Goal: Information Seeking & Learning: Learn about a topic

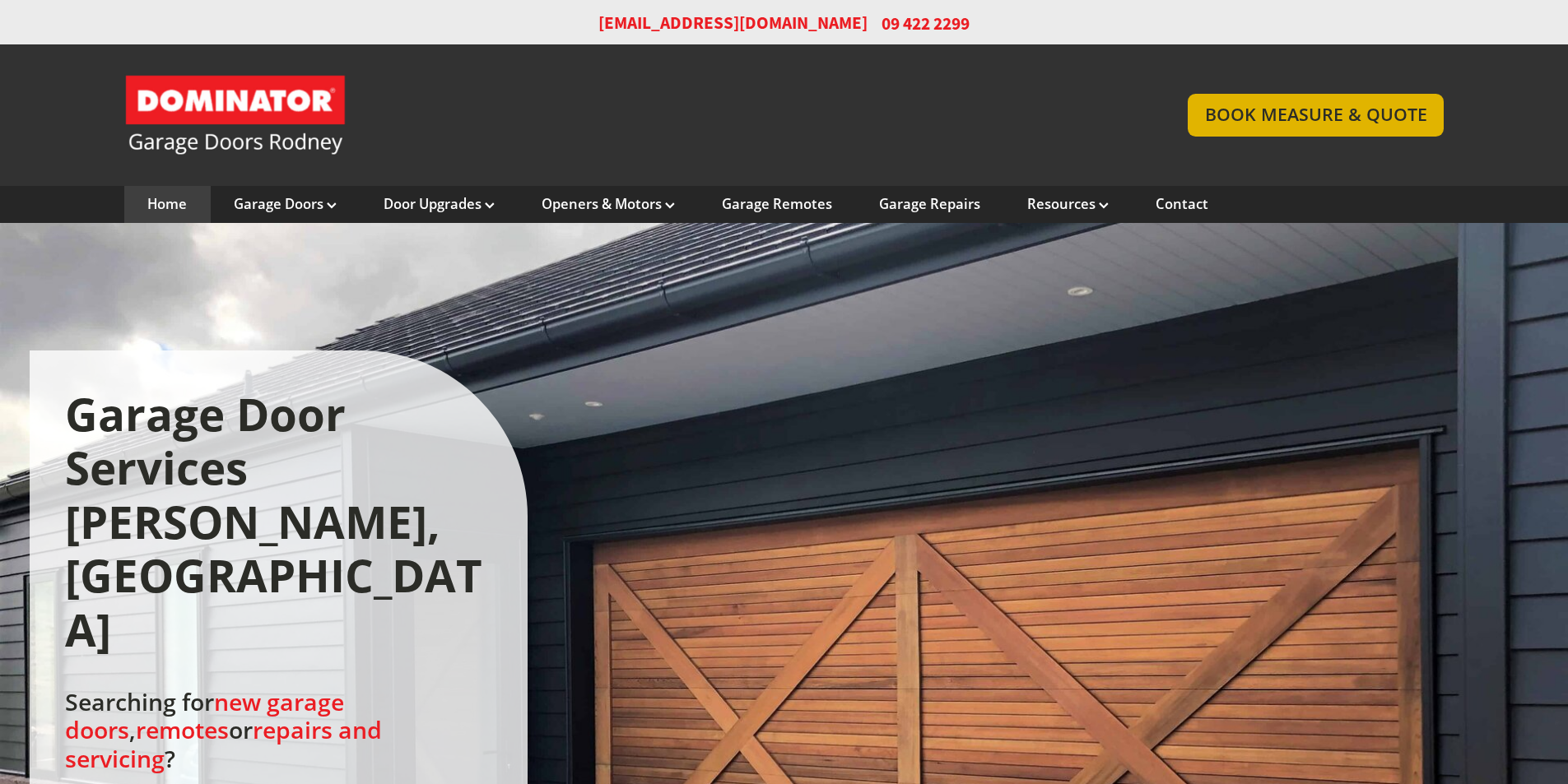
click at [1296, 118] on link "BOOK MEASURE & QUOTE" at bounding box center [1316, 115] width 256 height 42
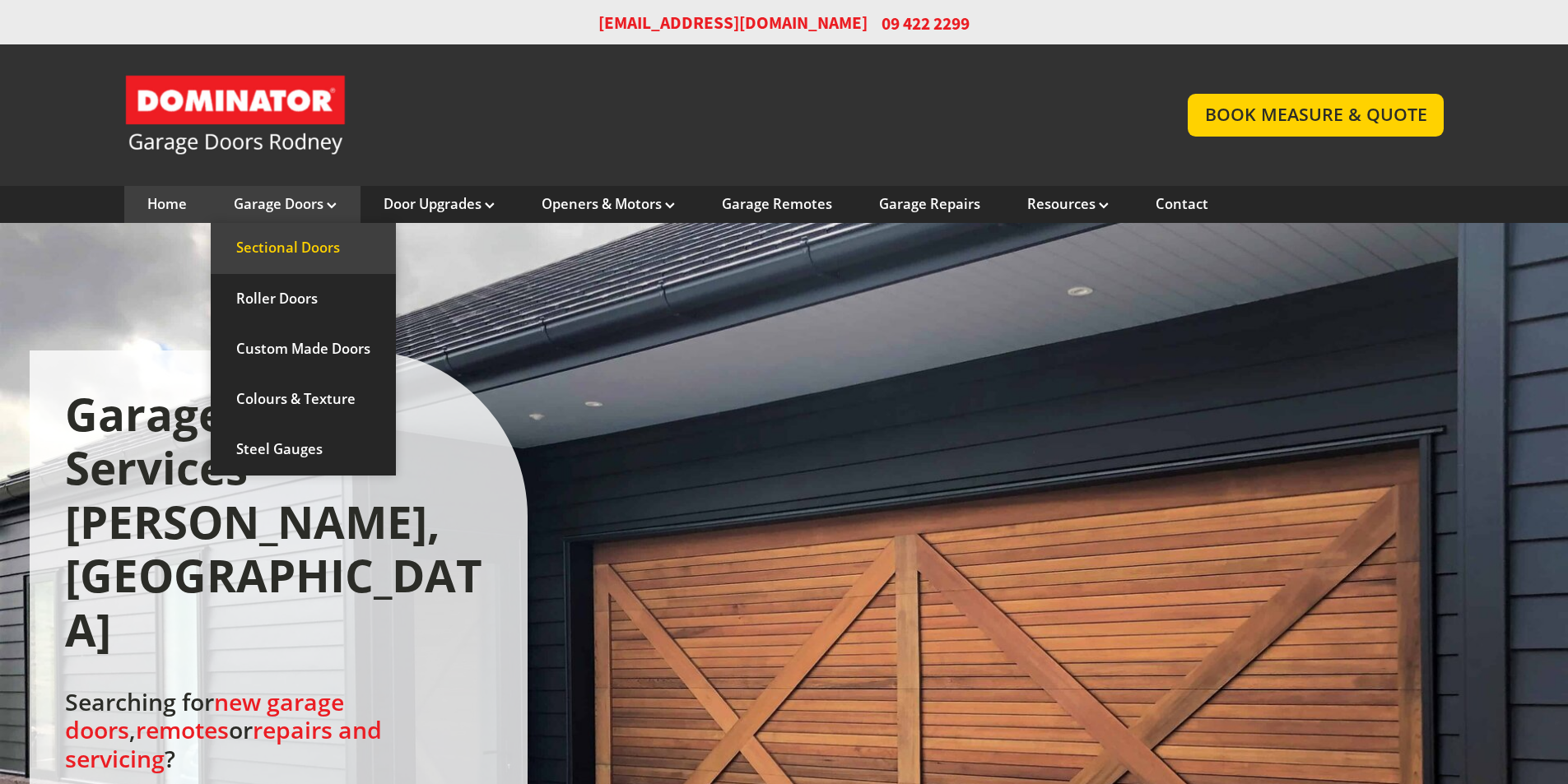
click at [280, 245] on link "Sectional Doors" at bounding box center [303, 248] width 185 height 50
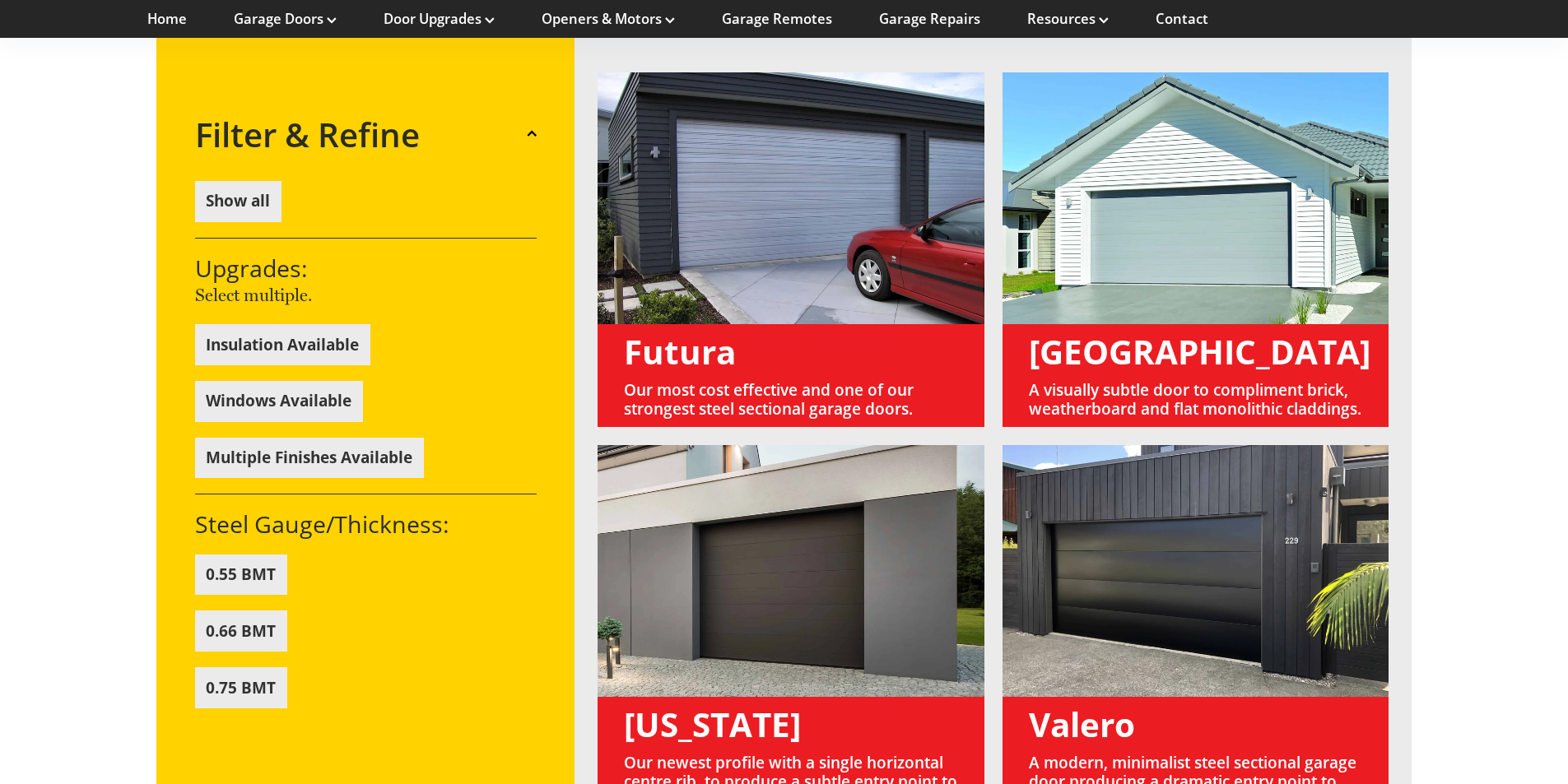
scroll to position [906, 0]
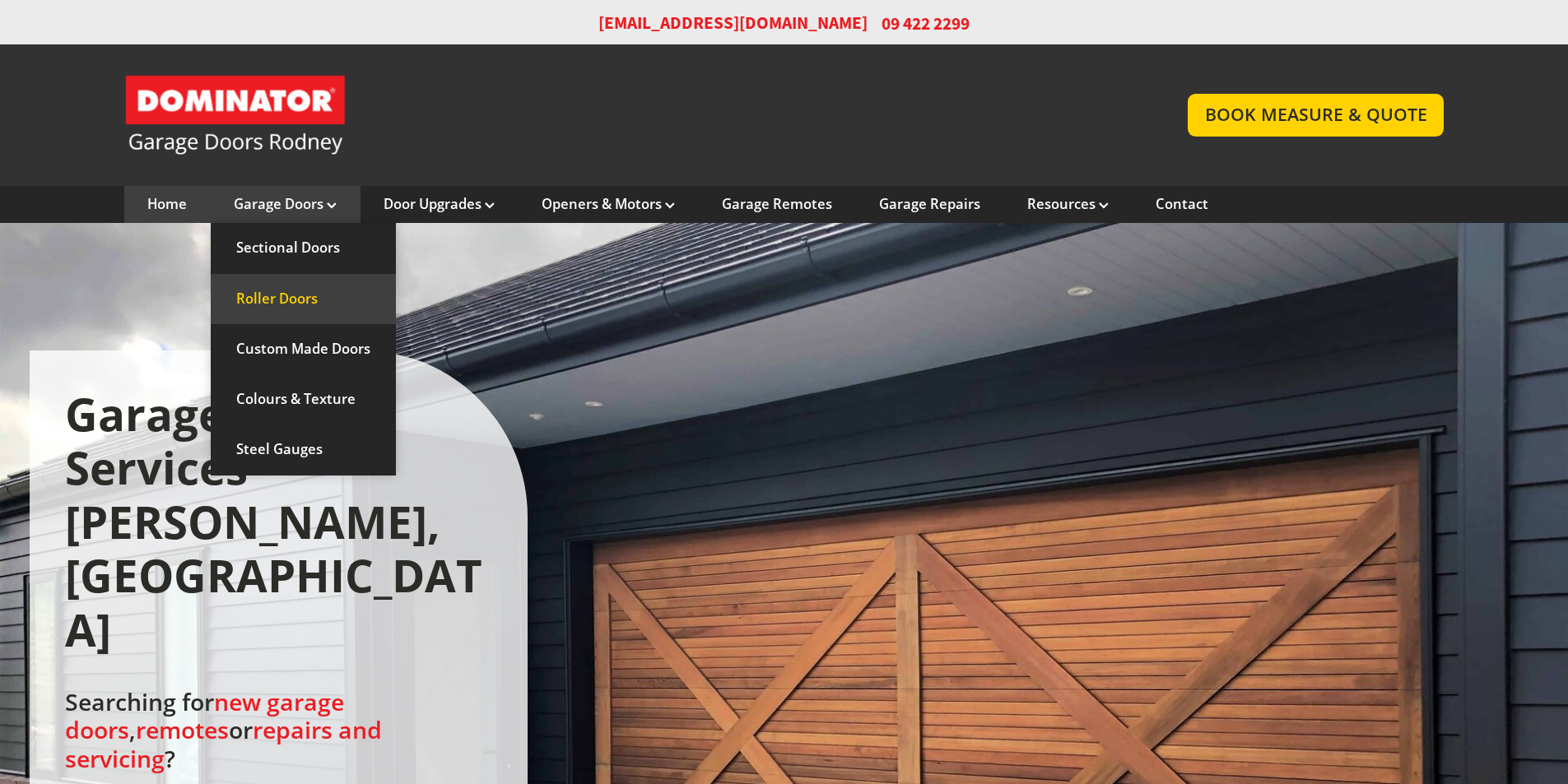
click at [291, 299] on link "Roller Doors" at bounding box center [303, 299] width 185 height 50
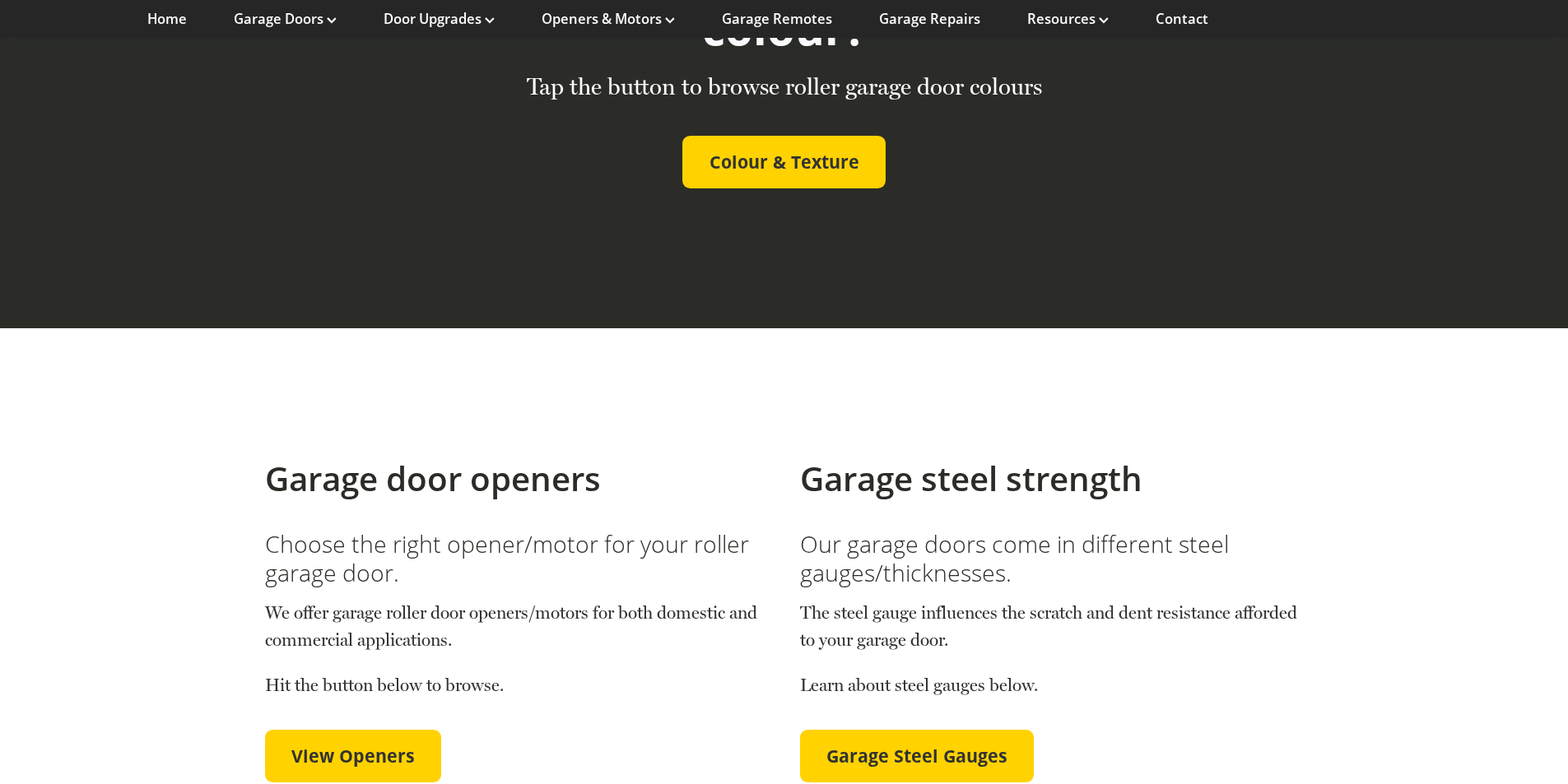
scroll to position [4280, 0]
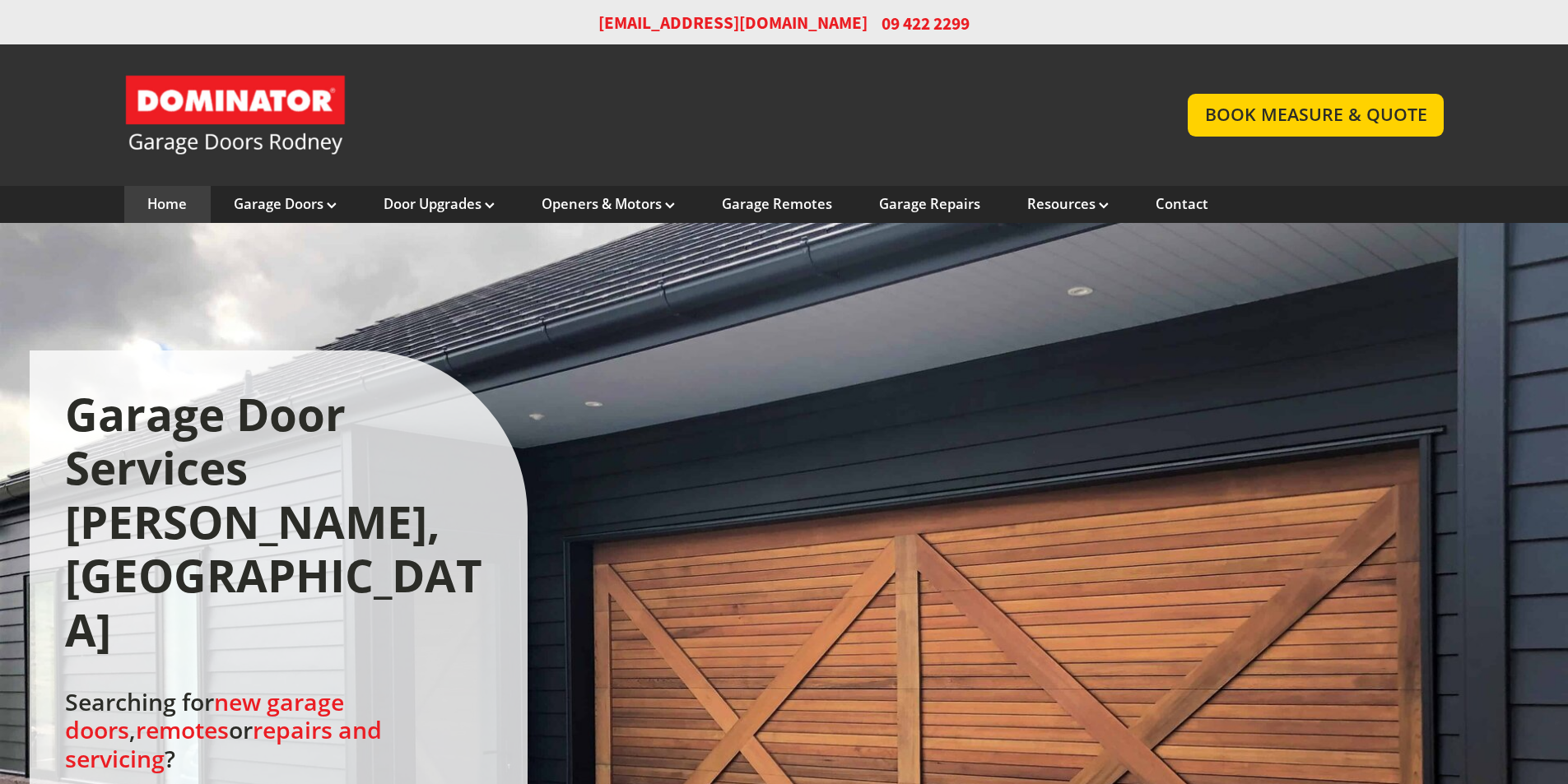
click at [195, 737] on section "Garage Door Services Rodney, Auckland Searching for new garage doors , remotes …" at bounding box center [784, 683] width 1568 height 921
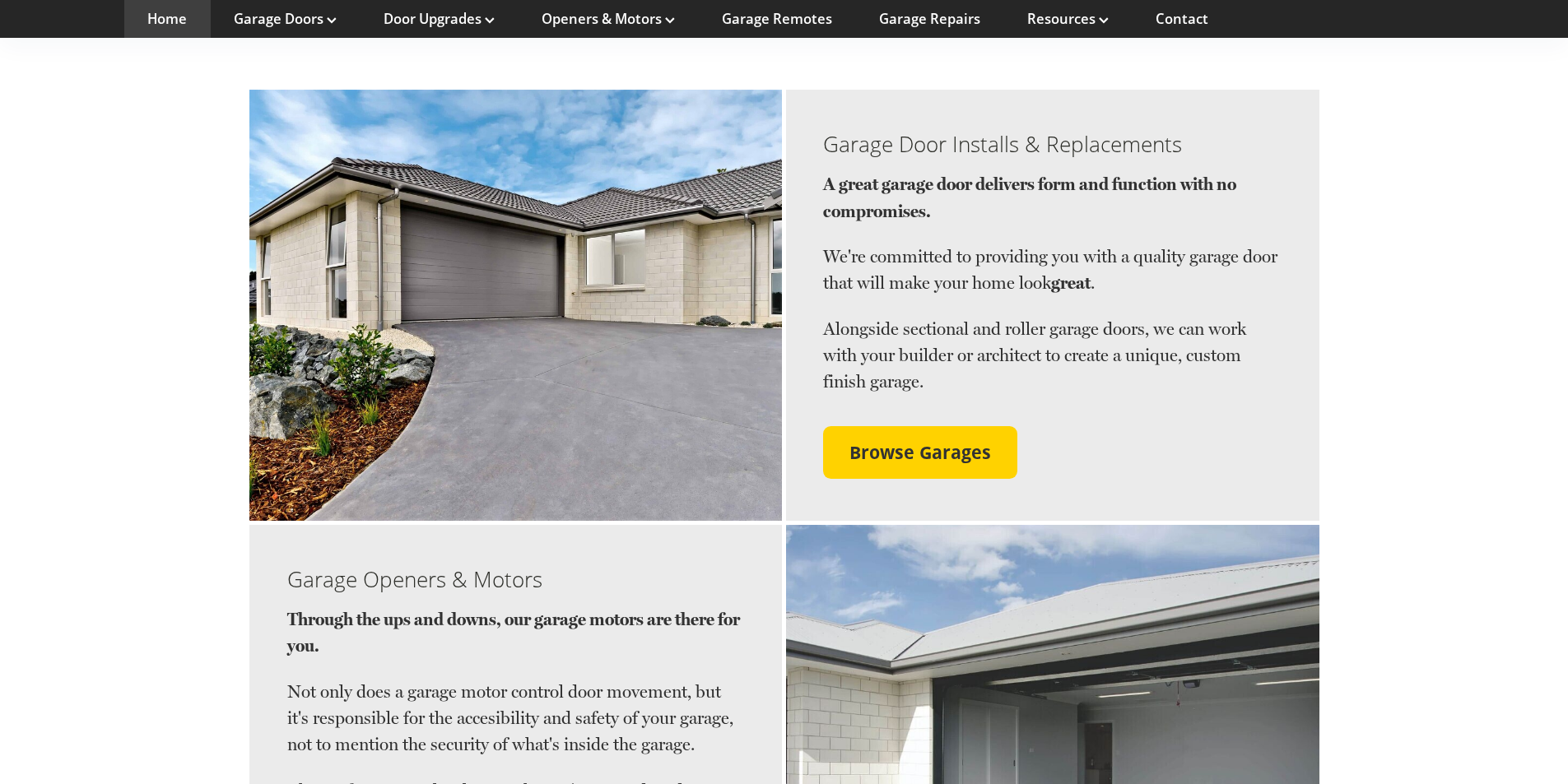
scroll to position [1530, 0]
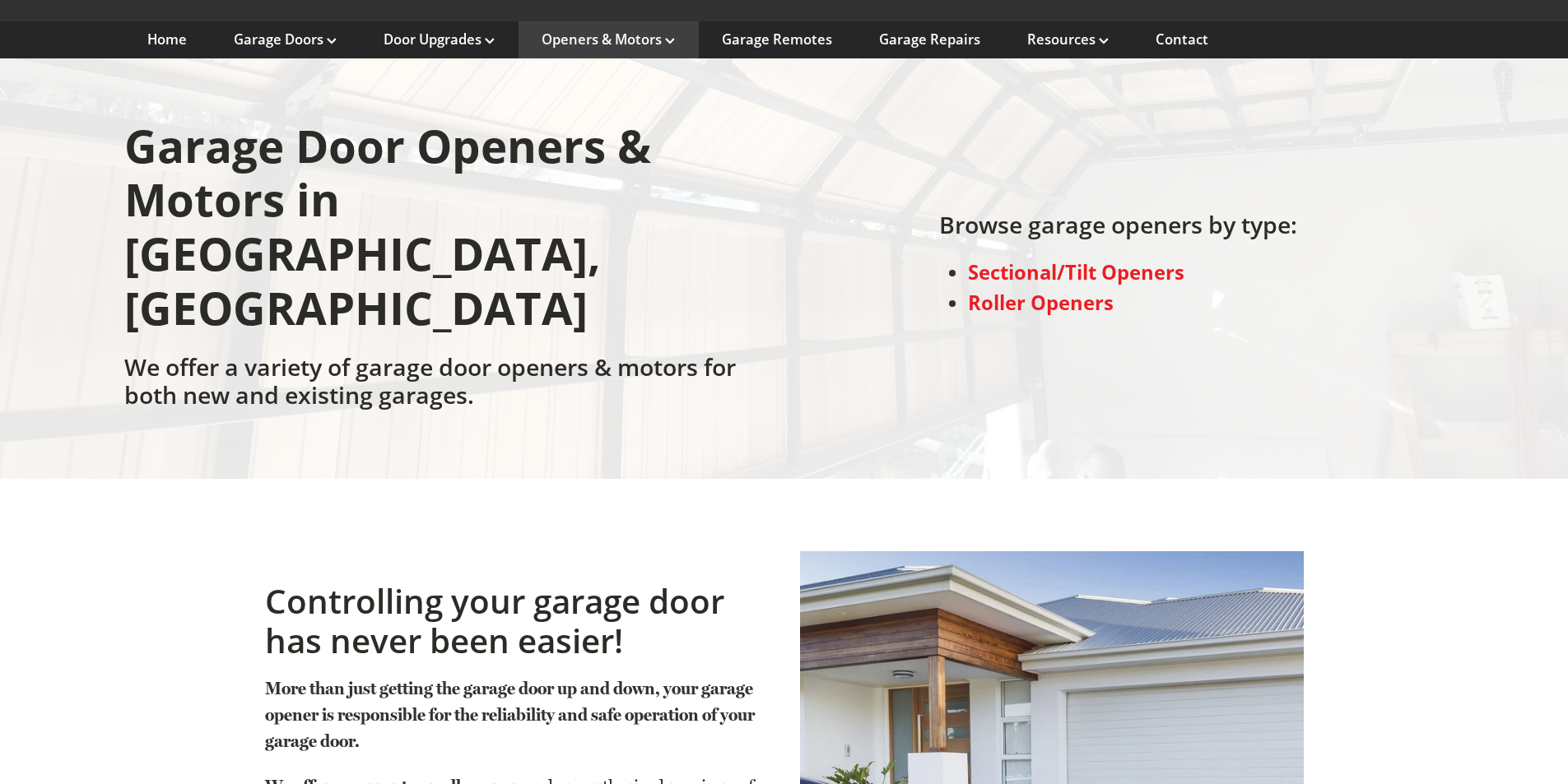
scroll to position [247, 0]
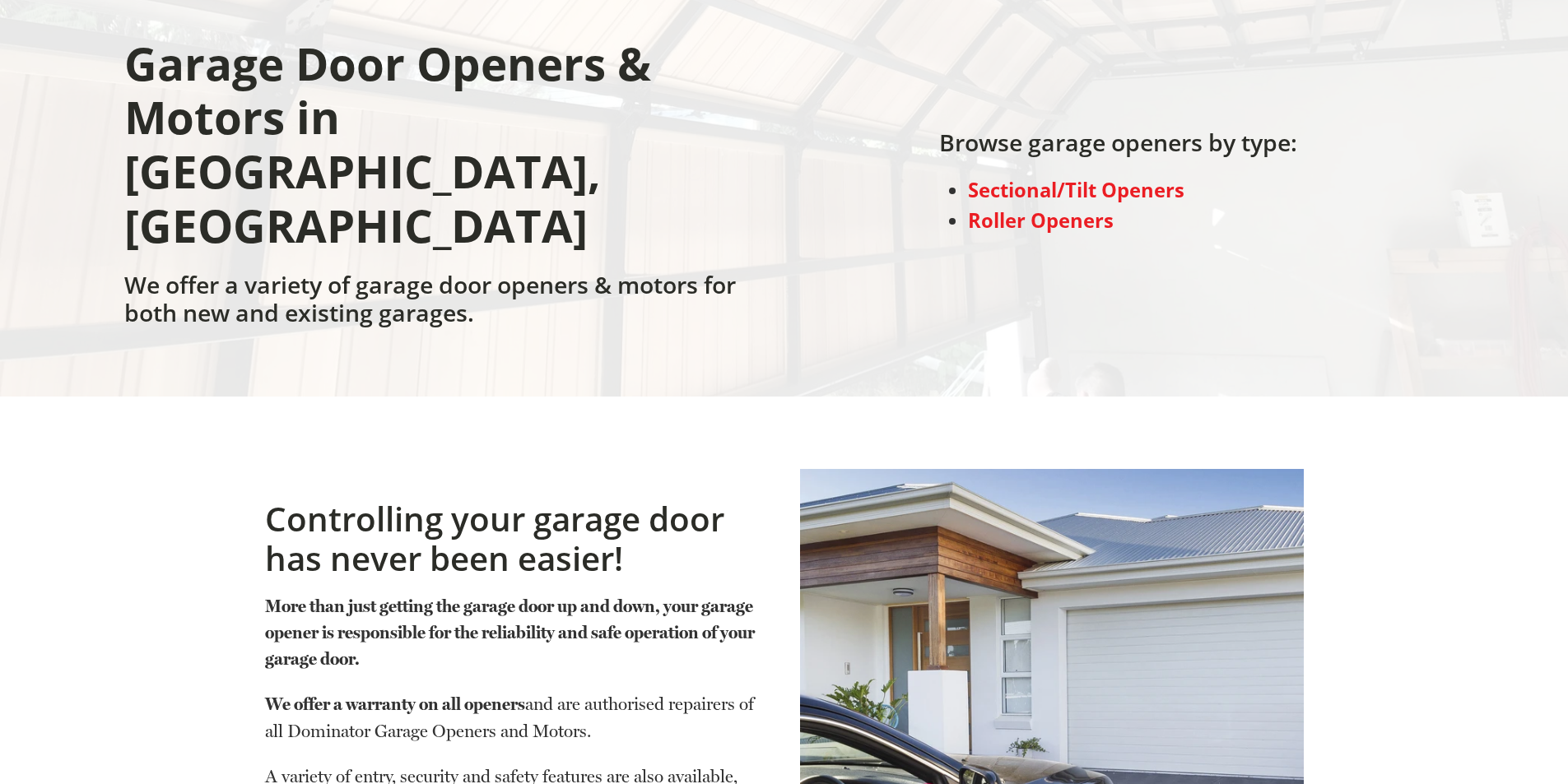
click at [1120, 177] on strong "Sectional/Tilt Openers" at bounding box center [1075, 190] width 217 height 27
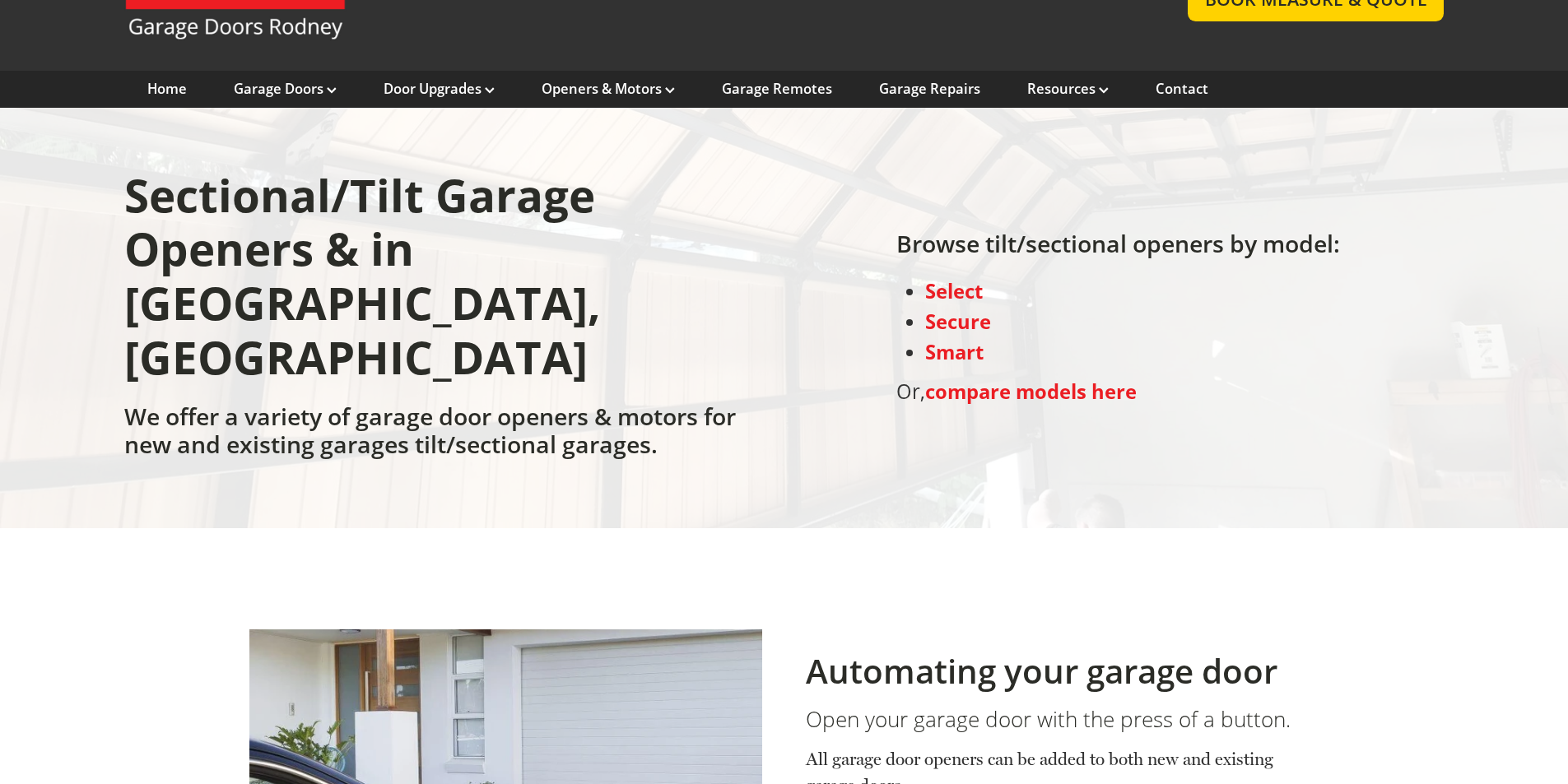
scroll to position [247, 0]
